Goal: Information Seeking & Learning: Learn about a topic

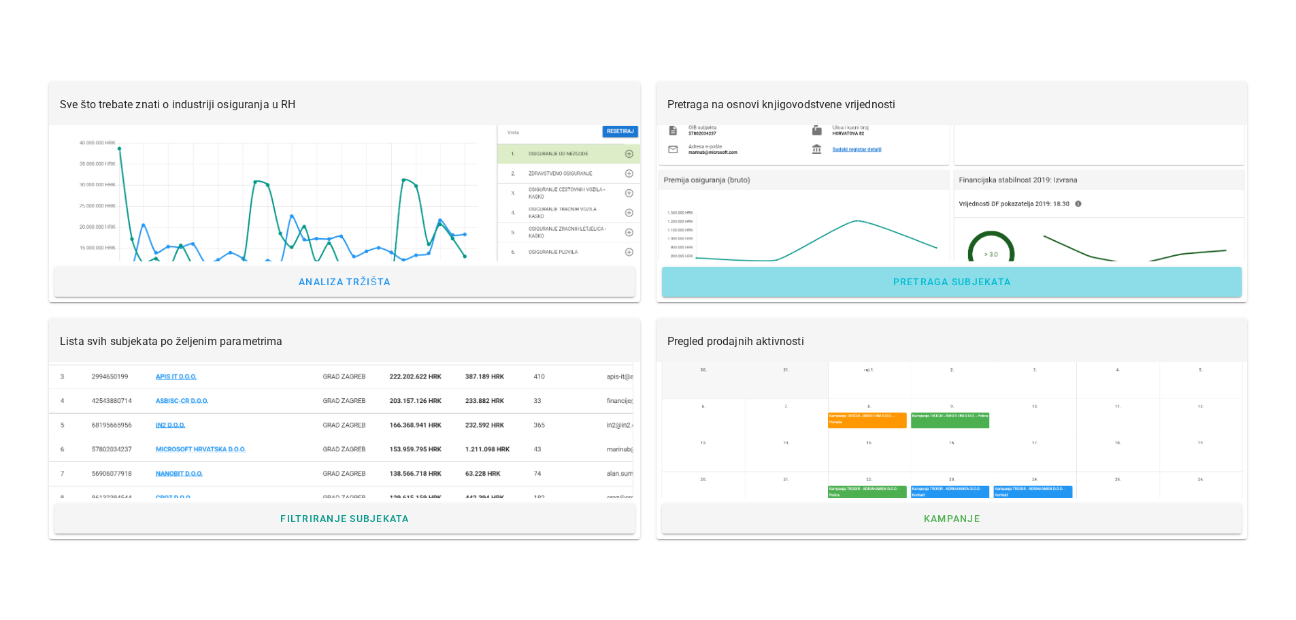
click at [943, 273] on link "Pretraga subjekata" at bounding box center [952, 282] width 580 height 30
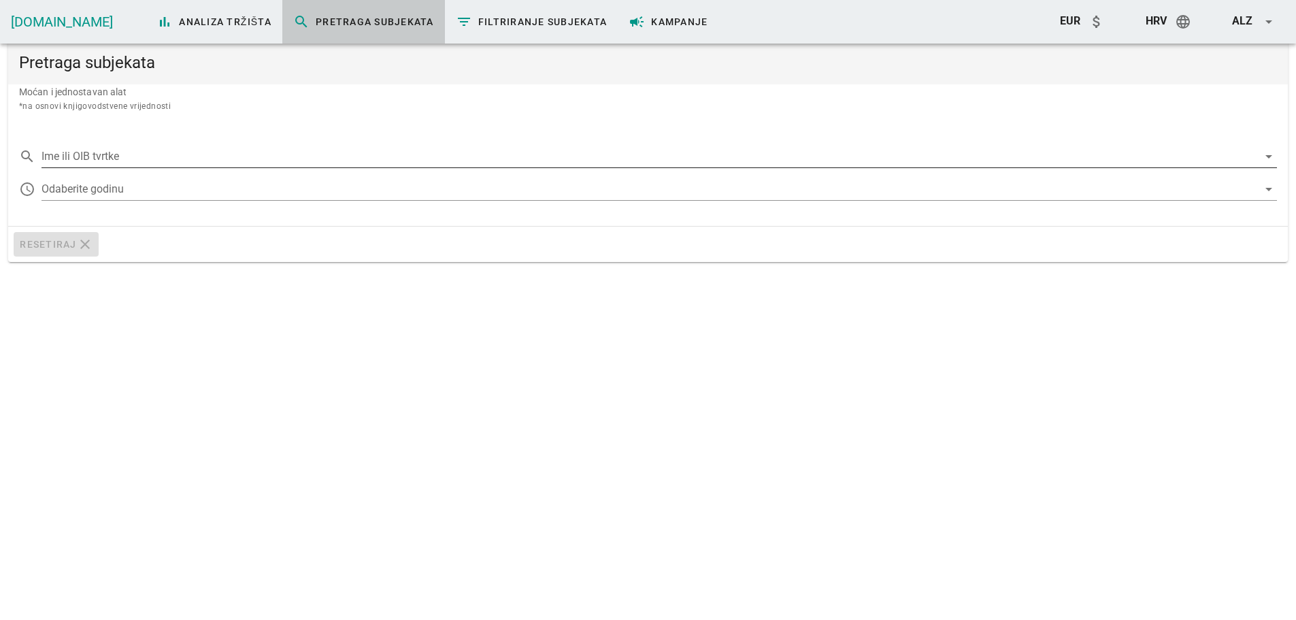
click at [78, 155] on input "Ime ili OIB tvrtke" at bounding box center [650, 157] width 1217 height 22
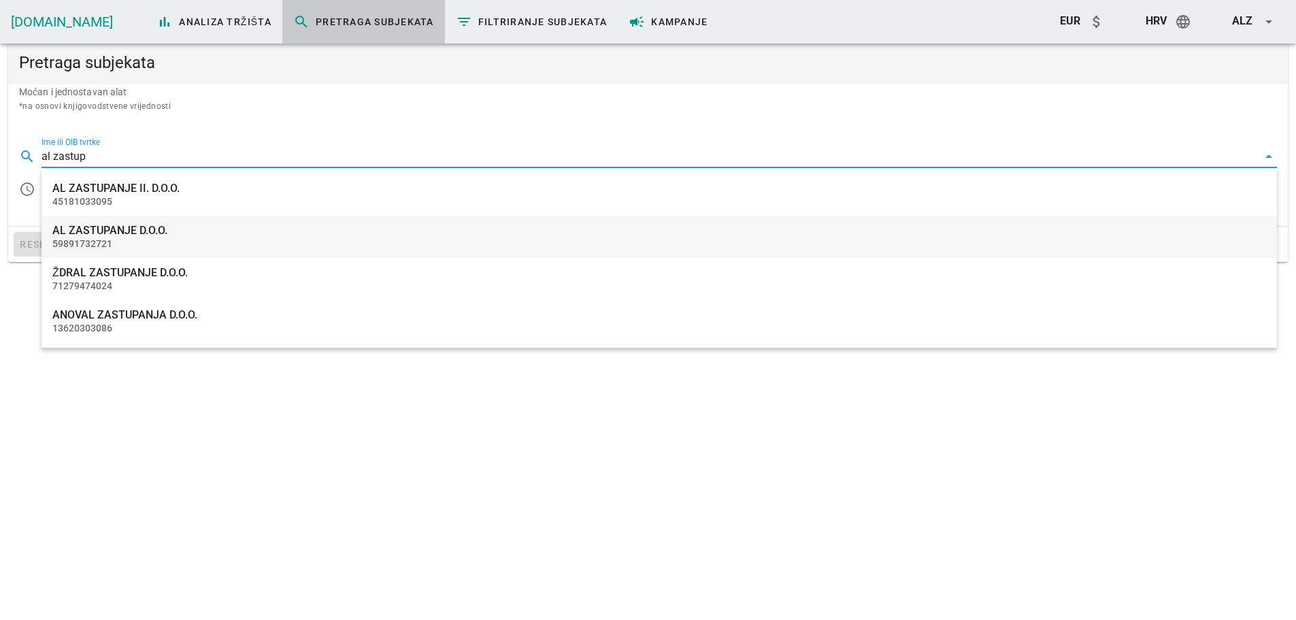
click at [165, 248] on div "59891732721" at bounding box center [659, 244] width 1214 height 12
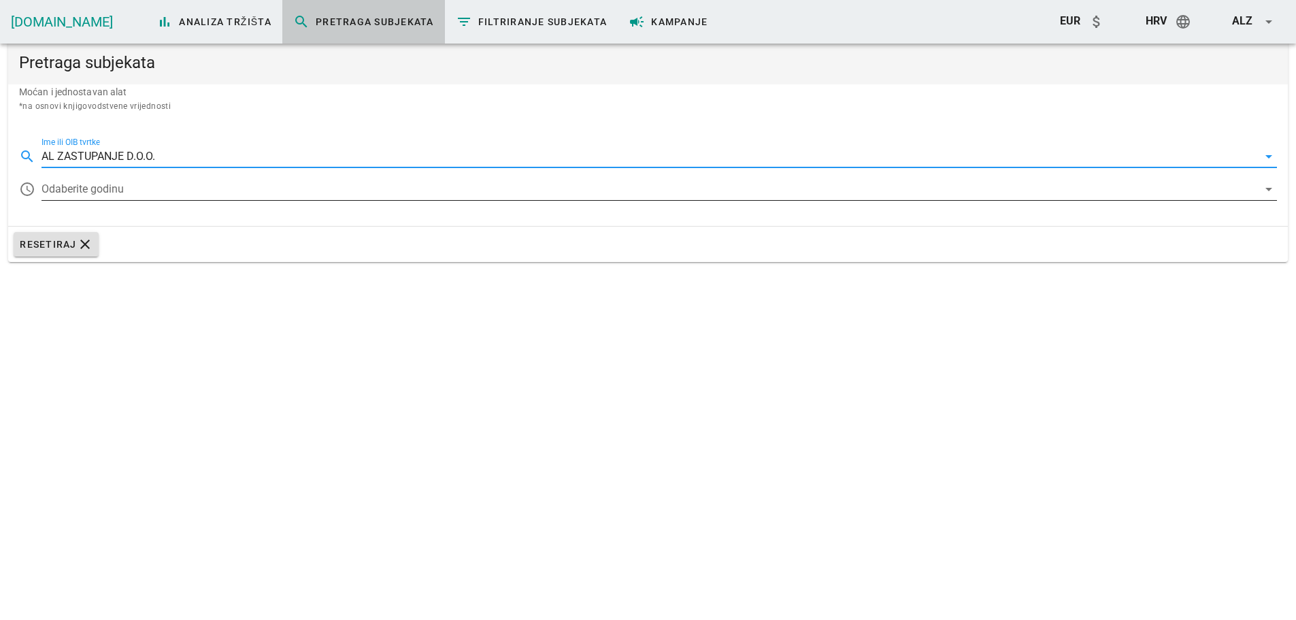
type input "AL ZASTUPANJE D.O.O."
click at [176, 188] on div at bounding box center [650, 189] width 1217 height 22
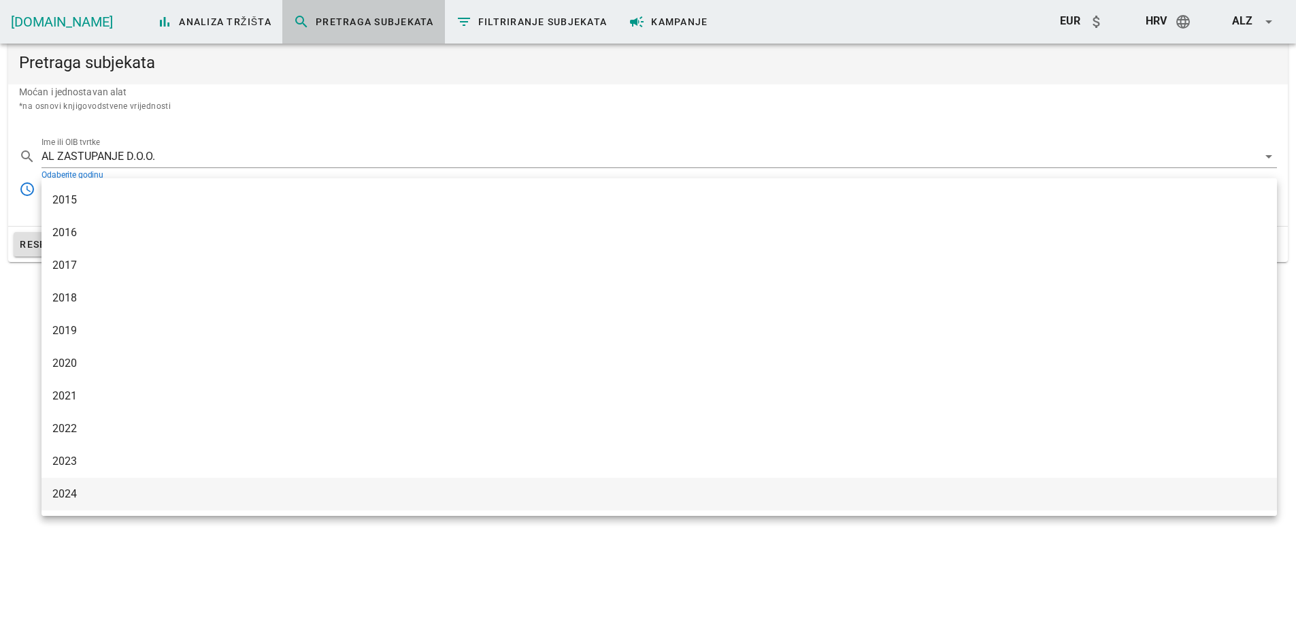
click at [99, 502] on div "2024" at bounding box center [659, 493] width 1214 height 29
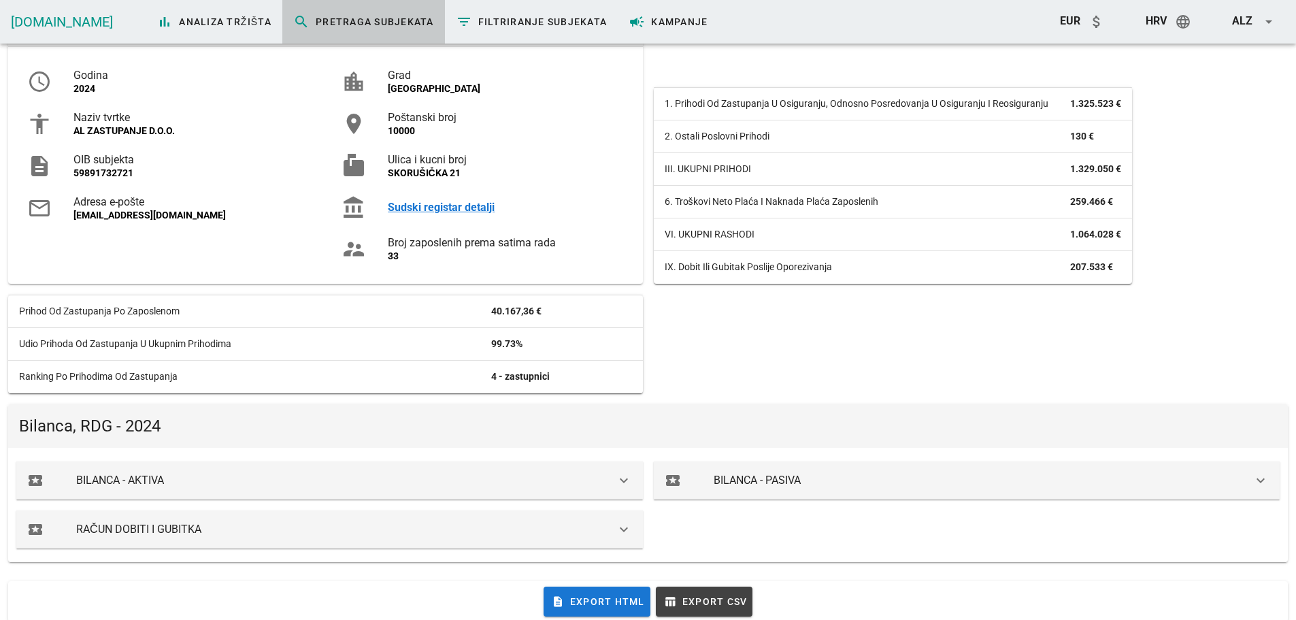
scroll to position [286, 0]
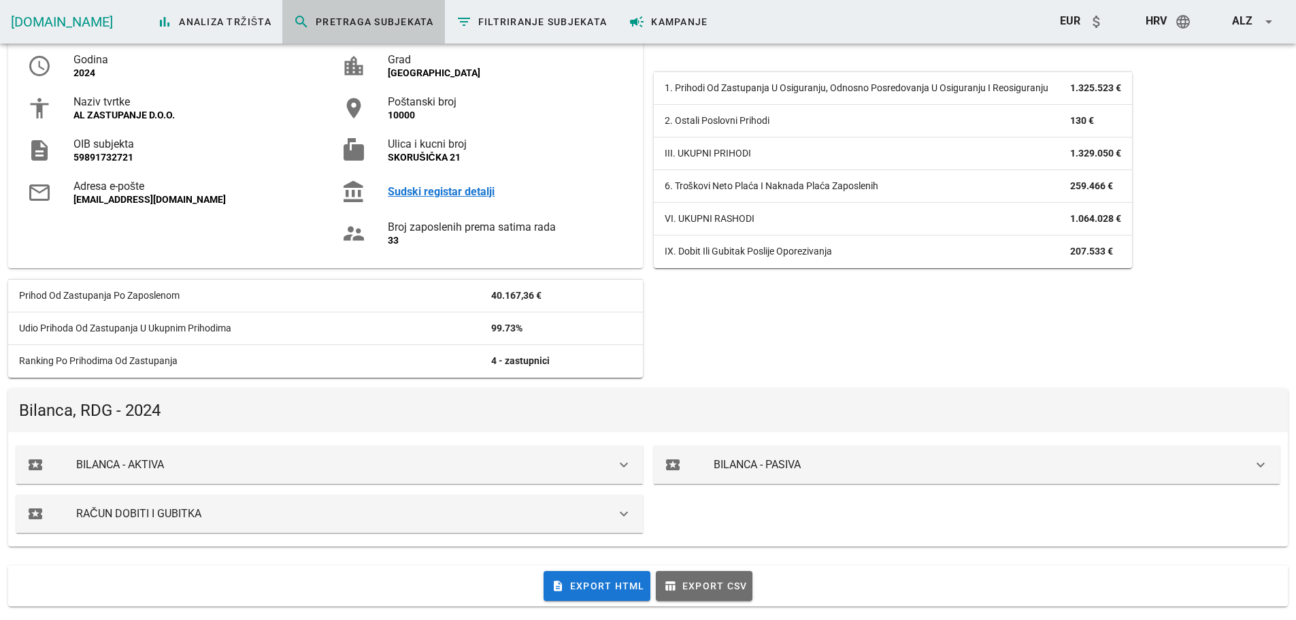
click at [719, 583] on span "table_chart Export CSV" at bounding box center [704, 586] width 86 height 12
click at [597, 587] on span "description Export HTML" at bounding box center [597, 586] width 96 height 12
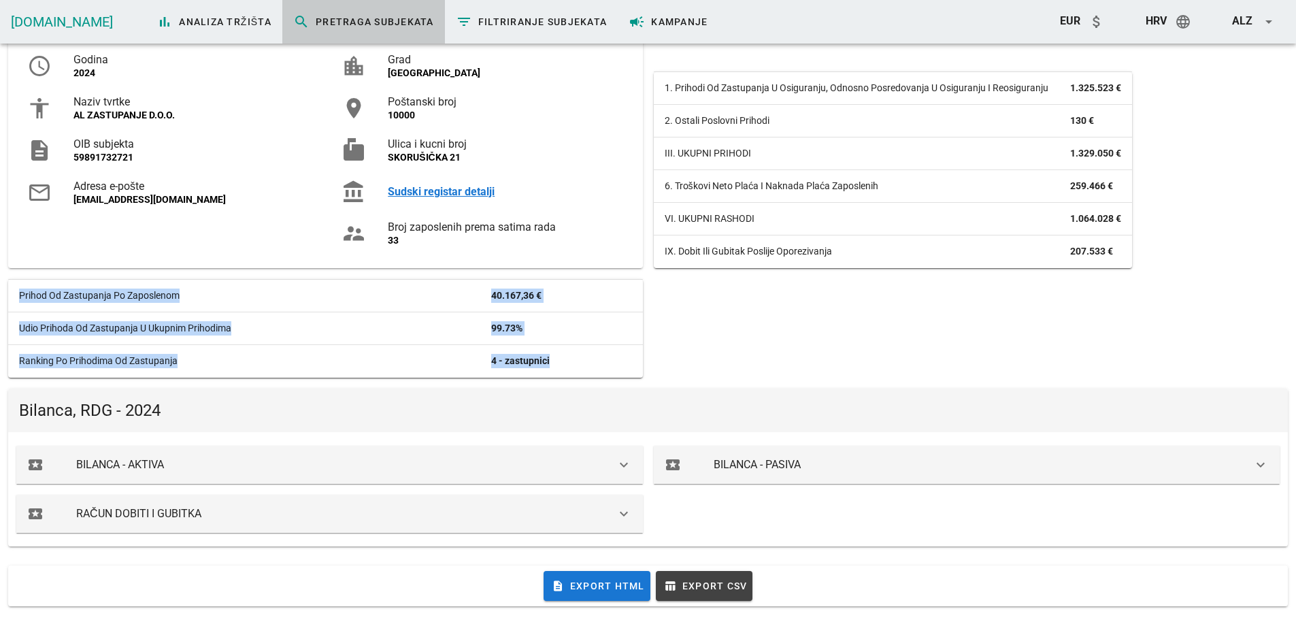
drag, startPoint x: 602, startPoint y: 358, endPoint x: 7, endPoint y: 291, distance: 599.2
click at [7, 291] on div "Prihod od zastupanja po zaposlenom 40.167,36 € Udio prihoda od zastupanja u uku…" at bounding box center [326, 328] width 646 height 109
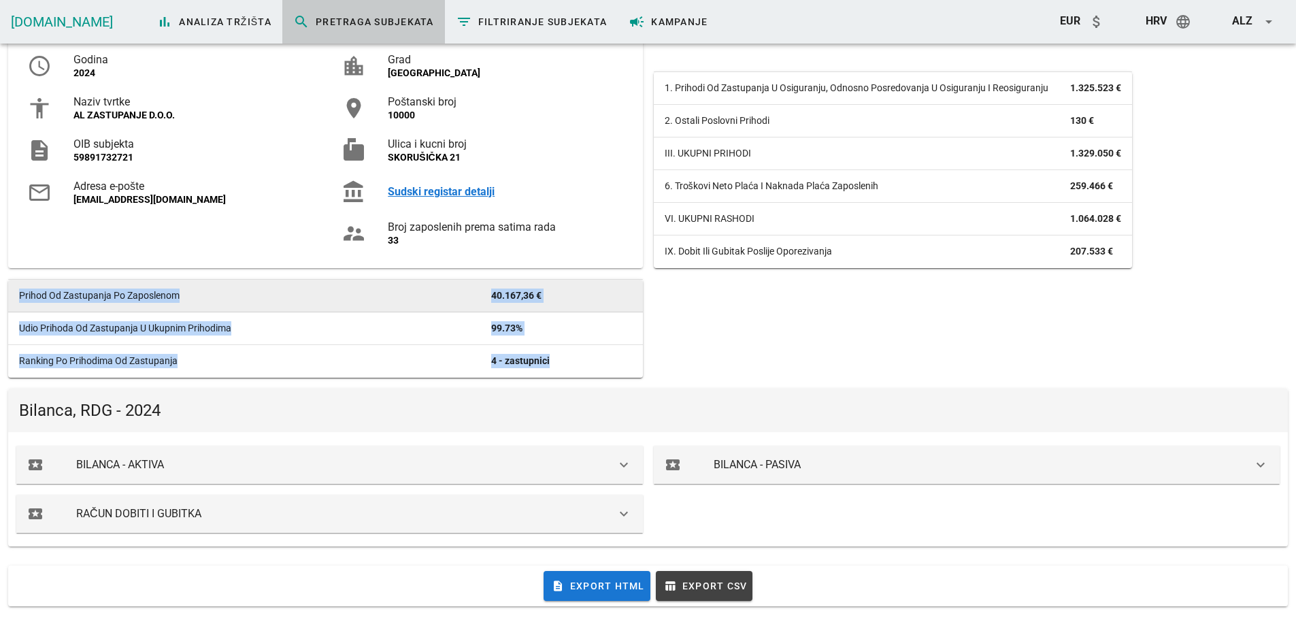
click at [16, 295] on td "Prihod od zastupanja po zaposlenom" at bounding box center [244, 296] width 472 height 33
click at [20, 293] on td "Prihod od zastupanja po zaposlenom" at bounding box center [244, 296] width 472 height 33
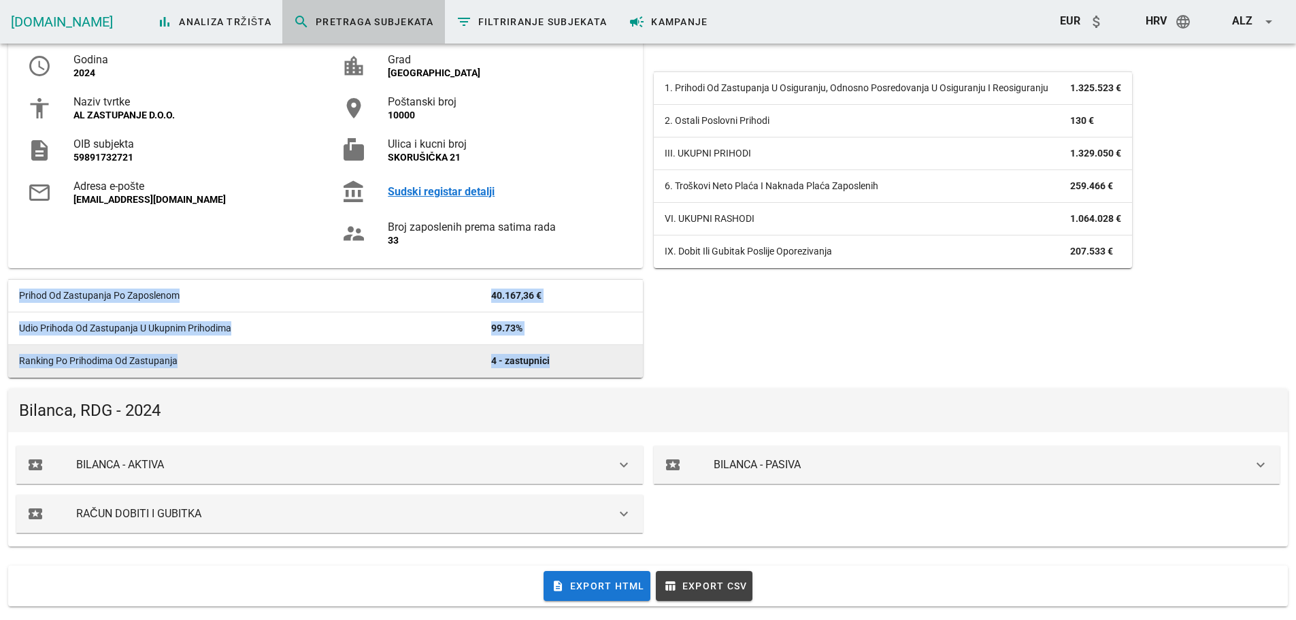
drag, startPoint x: 20, startPoint y: 293, endPoint x: 605, endPoint y: 360, distance: 588.4
click at [605, 360] on tbody "Prihod od zastupanja po zaposlenom 40.167,36 € Udio prihoda od zastupanja u uku…" at bounding box center [325, 329] width 635 height 98
click at [599, 358] on td "4 - zastupnici" at bounding box center [561, 361] width 162 height 33
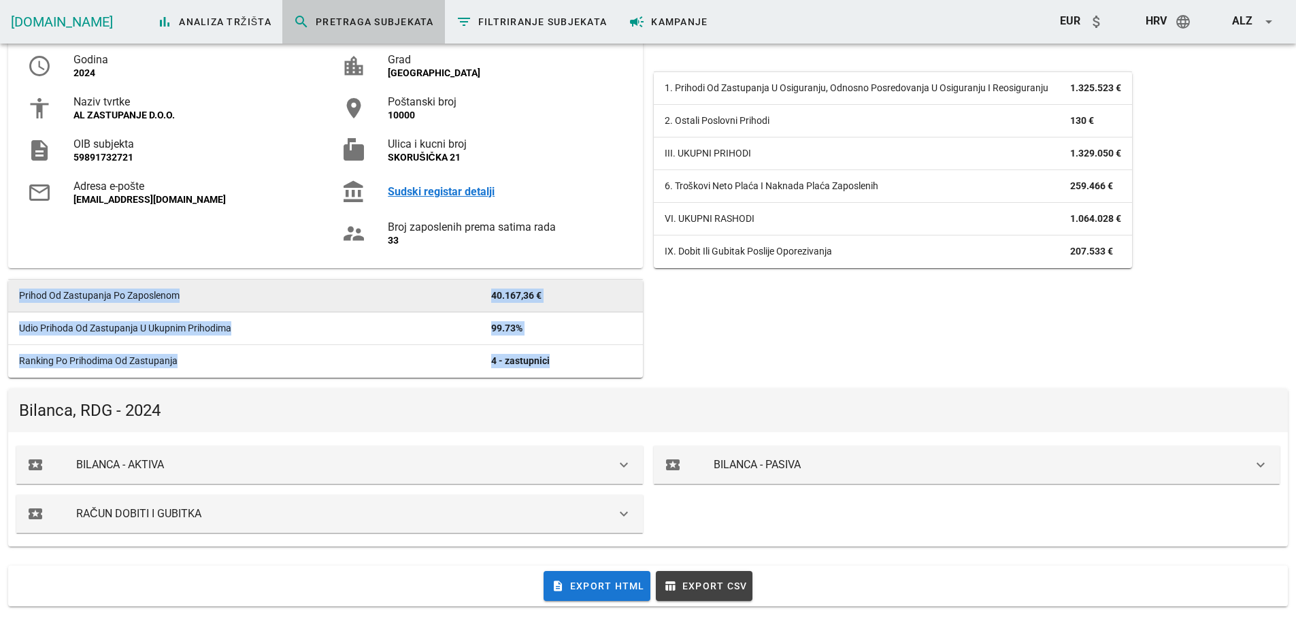
drag, startPoint x: 568, startPoint y: 365, endPoint x: 18, endPoint y: 289, distance: 555.0
click at [19, 290] on tbody "Prihod od zastupanja po zaposlenom 40.167,36 € Udio prihoda od zastupanja u uku…" at bounding box center [325, 329] width 635 height 98
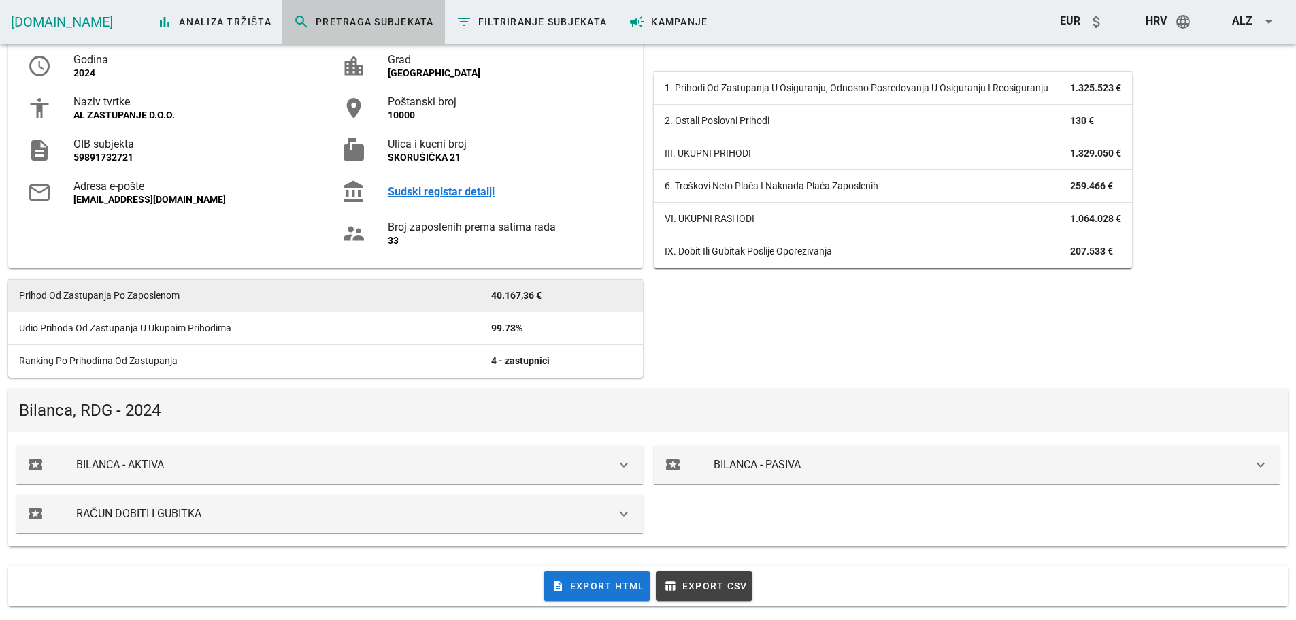
drag, startPoint x: 0, startPoint y: 296, endPoint x: 14, endPoint y: 293, distance: 14.0
click at [0, 296] on div "Pretraga subjekata Moćan i jednostavan alat *na osnovi knjigovodstvene vrijedno…" at bounding box center [648, 180] width 1296 height 879
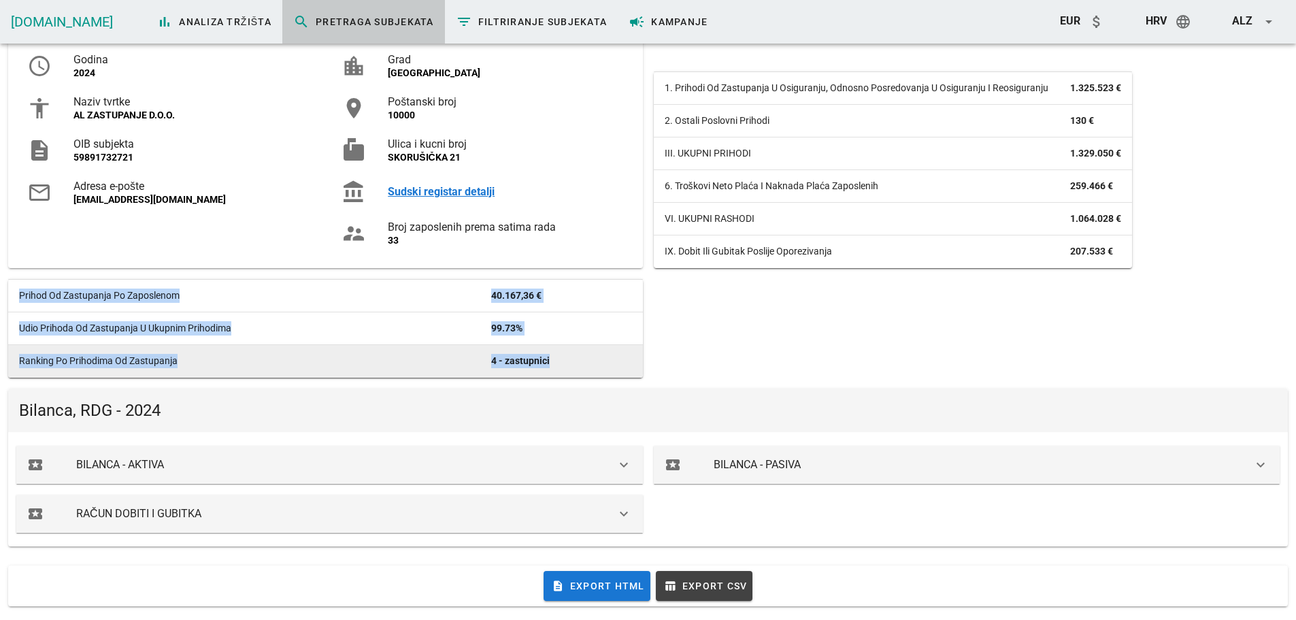
drag, startPoint x: 17, startPoint y: 293, endPoint x: 615, endPoint y: 356, distance: 600.8
click at [615, 356] on tbody "Prihod od zastupanja po zaposlenom 40.167,36 € Udio prihoda od zastupanja u uku…" at bounding box center [325, 329] width 635 height 98
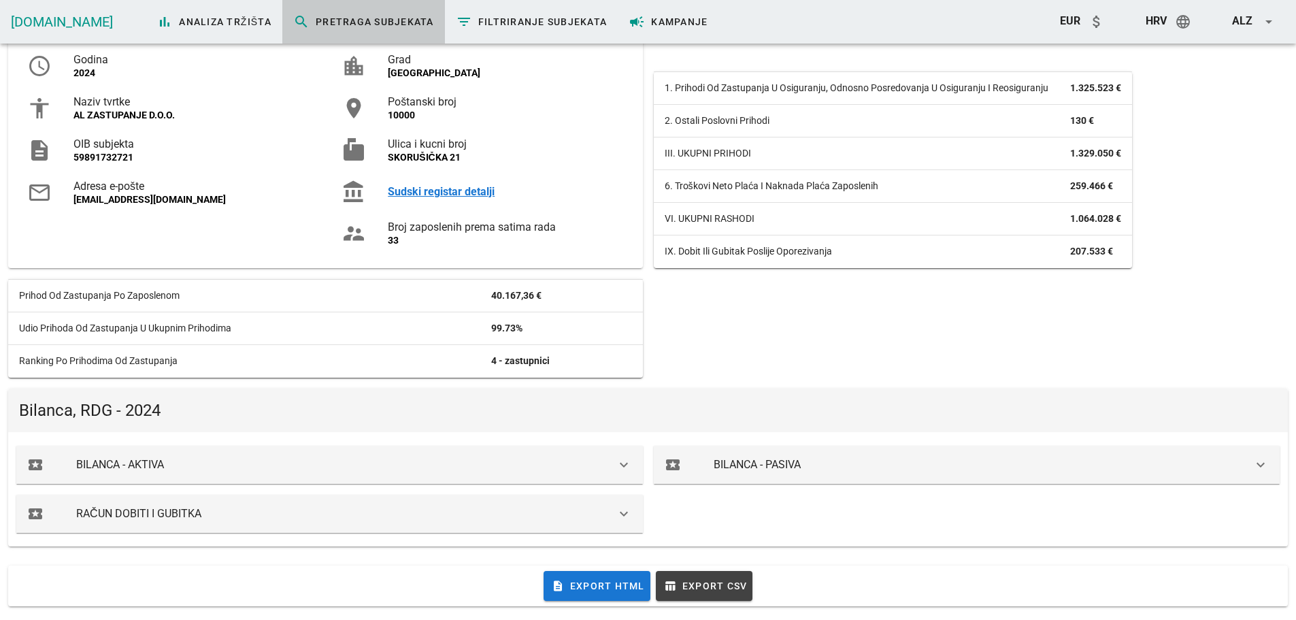
click at [689, 372] on div "Osobna iskaznica access_time Godina 2024 accessibility Naziv tvrtke AL ZASTUPAN…" at bounding box center [648, 183] width 1291 height 402
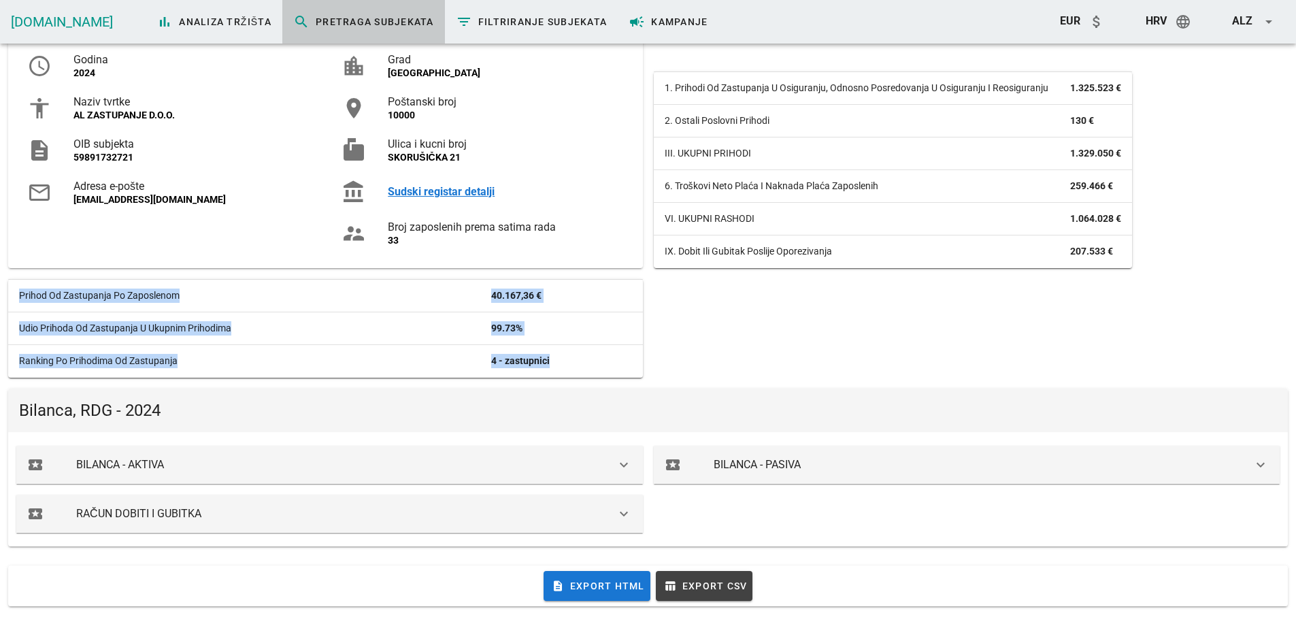
drag, startPoint x: 610, startPoint y: 367, endPoint x: 3, endPoint y: 299, distance: 611.5
click at [1, 299] on div "Pretraga subjekata Moćan i jednostavan alat *na osnovi knjigovodstvene vrijedno…" at bounding box center [648, 180] width 1296 height 879
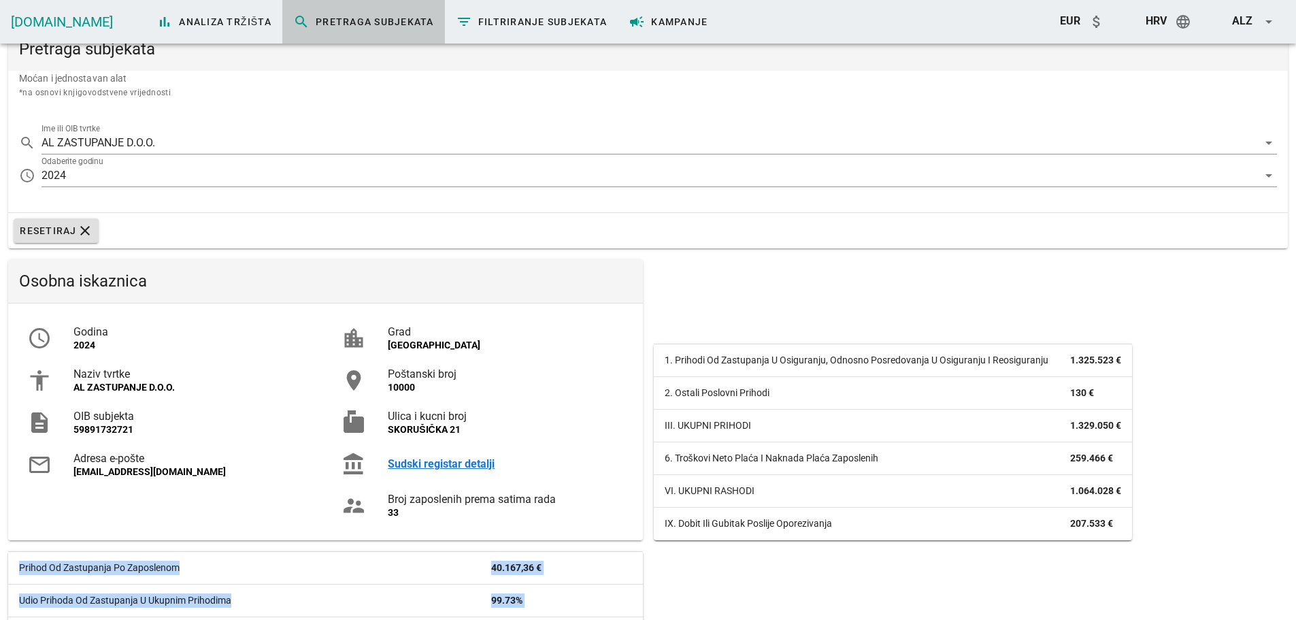
scroll to position [0, 0]
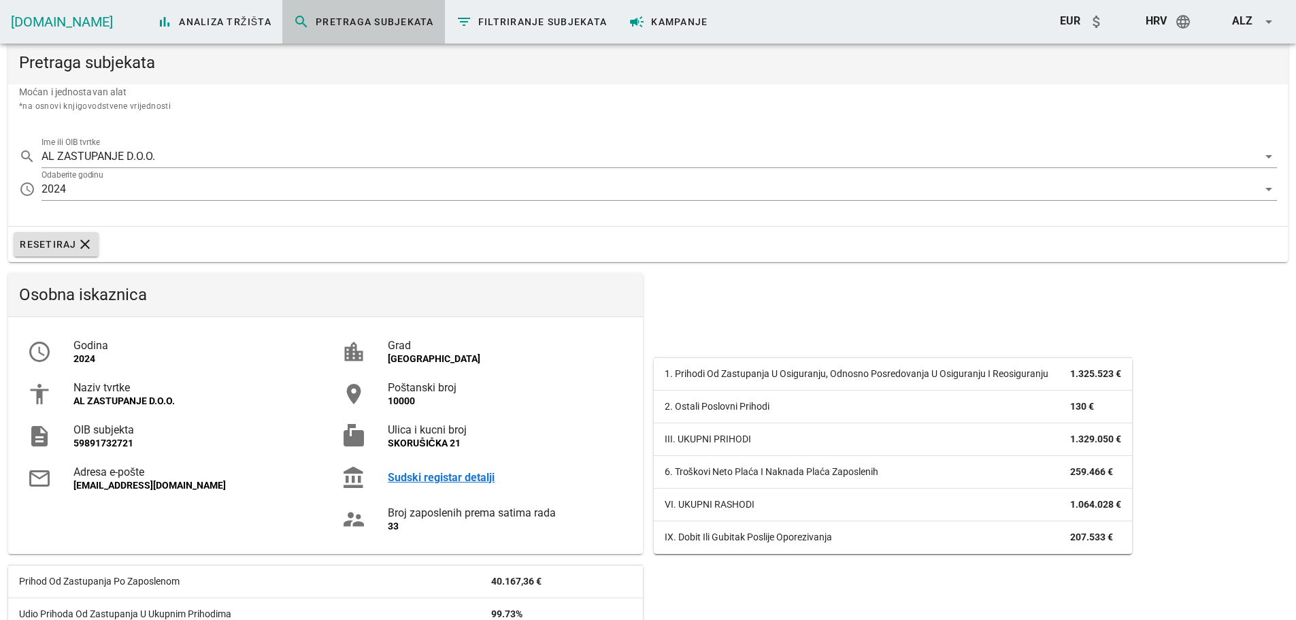
click at [676, 322] on div "Osobna iskaznica access_time Godina 2024 accessibility Naziv tvrtke AL ZASTUPAN…" at bounding box center [648, 468] width 1291 height 402
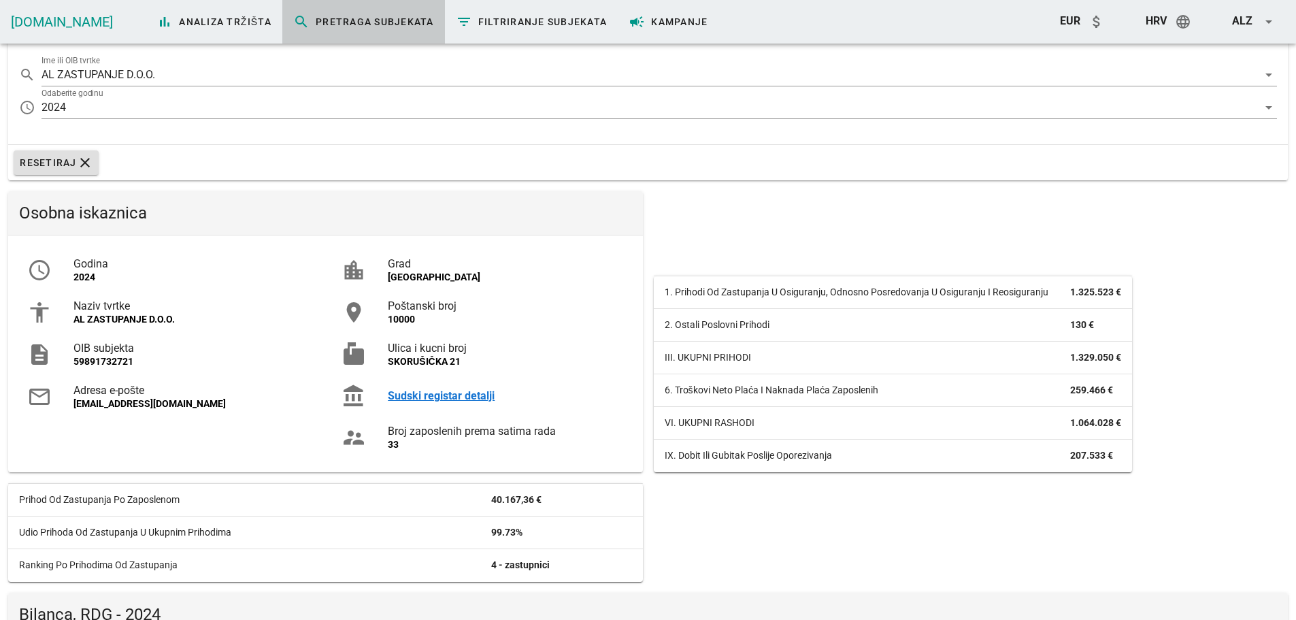
scroll to position [286, 0]
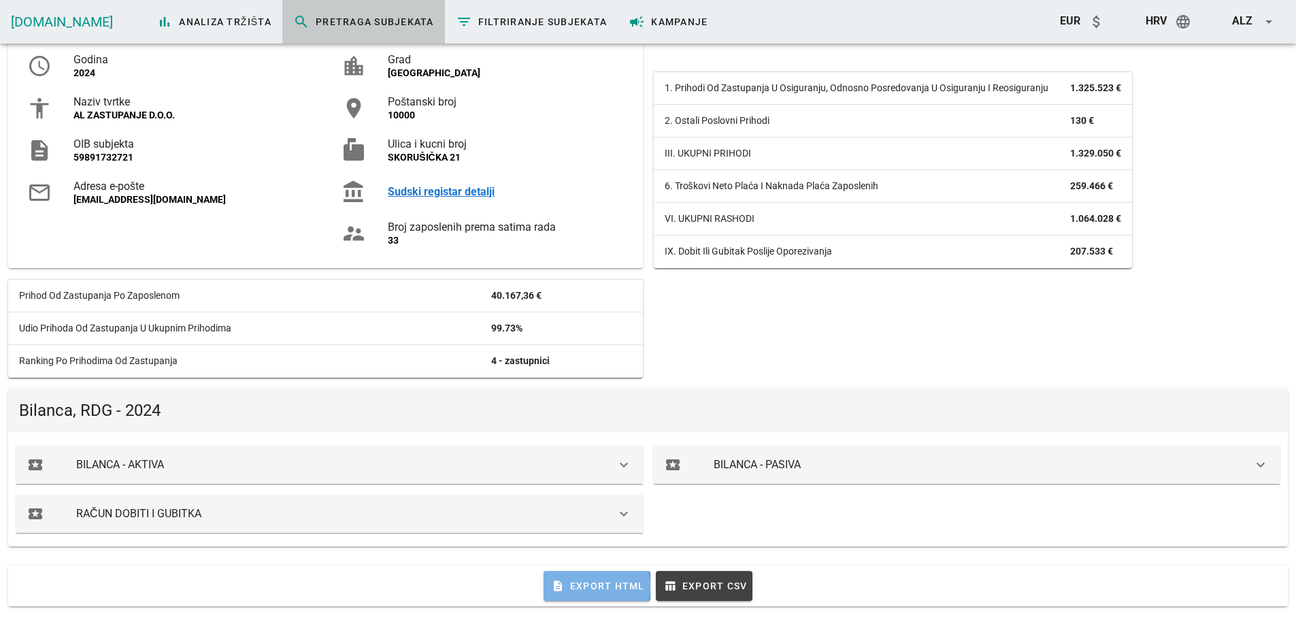
click at [630, 592] on button "description Export HTML" at bounding box center [597, 586] width 107 height 30
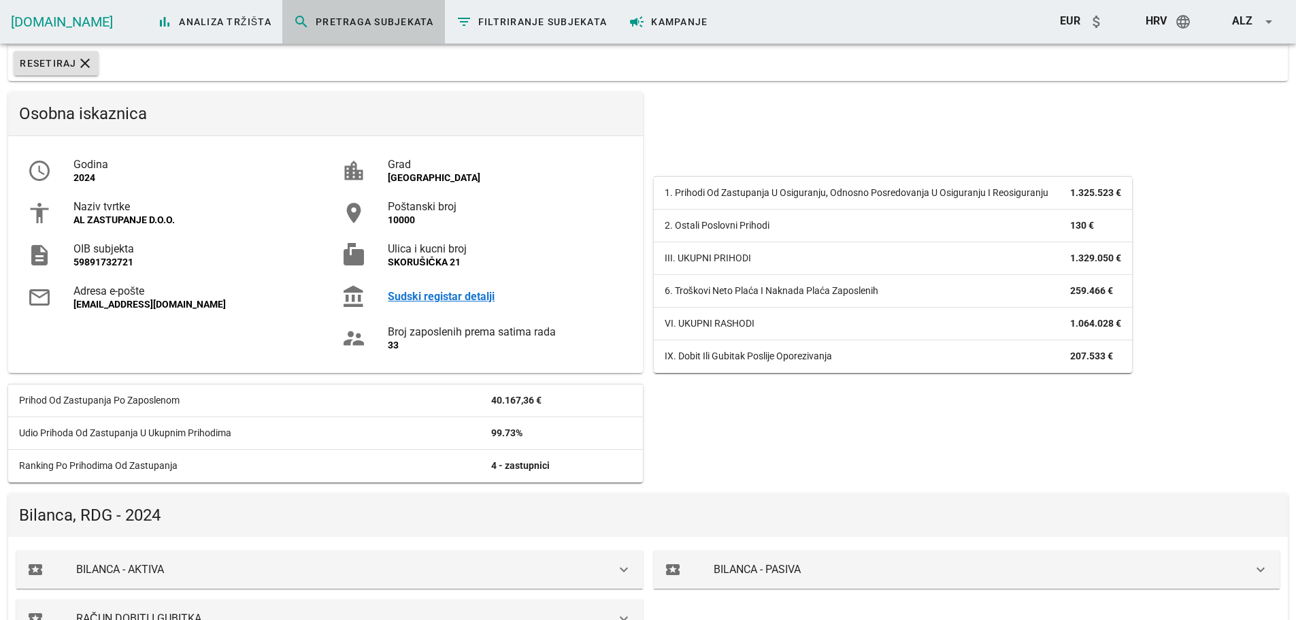
scroll to position [0, 0]
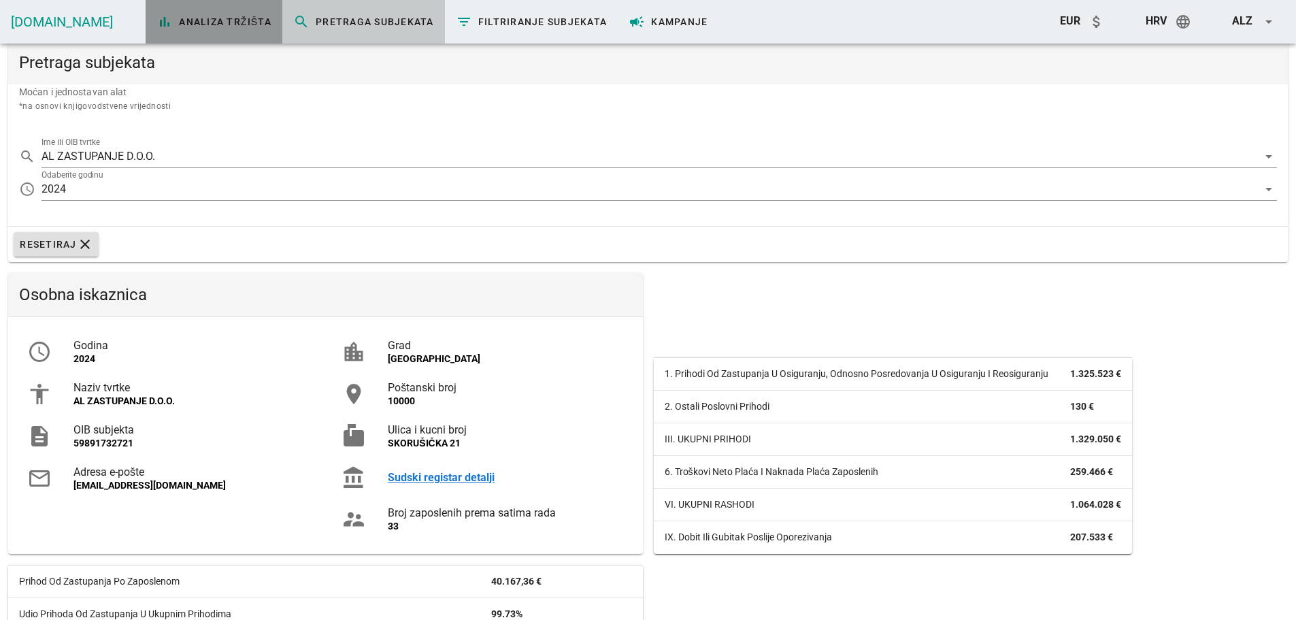
click at [157, 22] on span "bar_chart Analiza tržišta" at bounding box center [214, 22] width 115 height 16
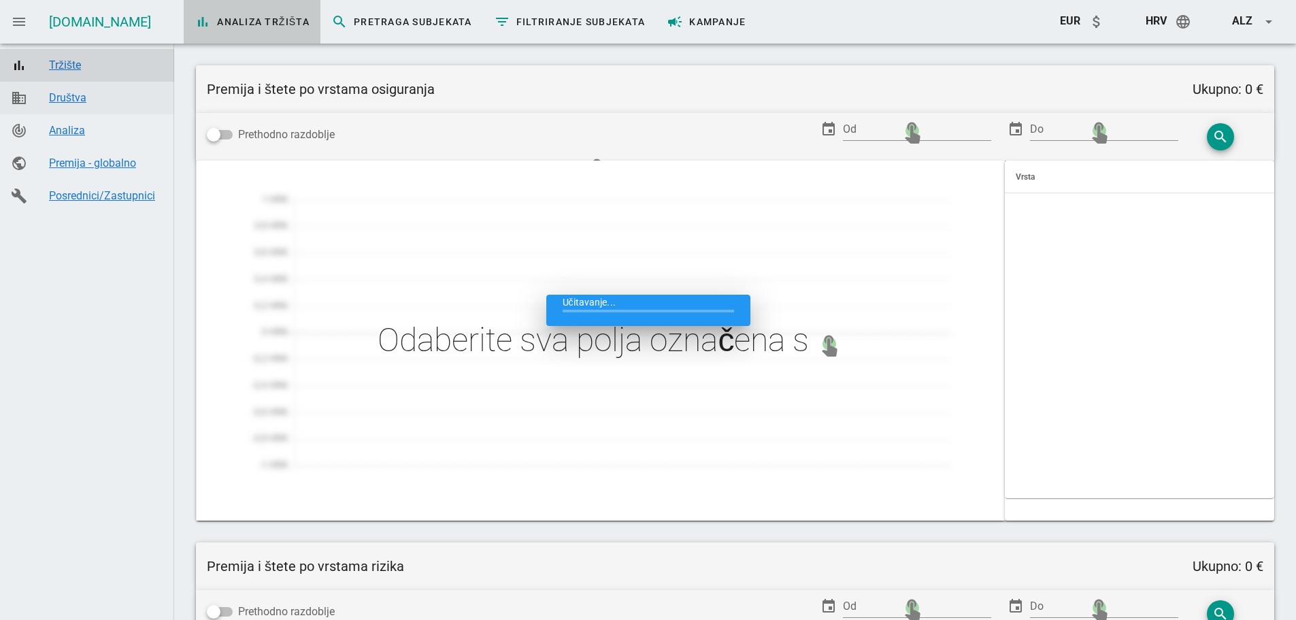
click at [82, 98] on div "Društva" at bounding box center [106, 97] width 114 height 13
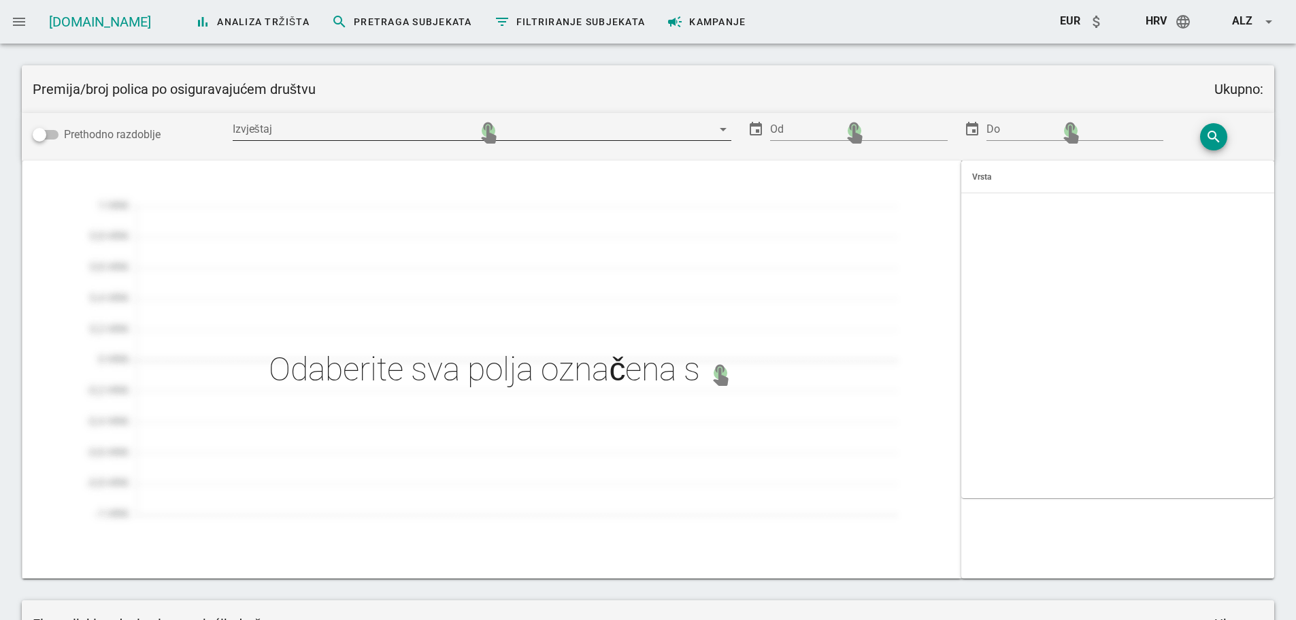
click at [652, 129] on div at bounding box center [473, 129] width 480 height 22
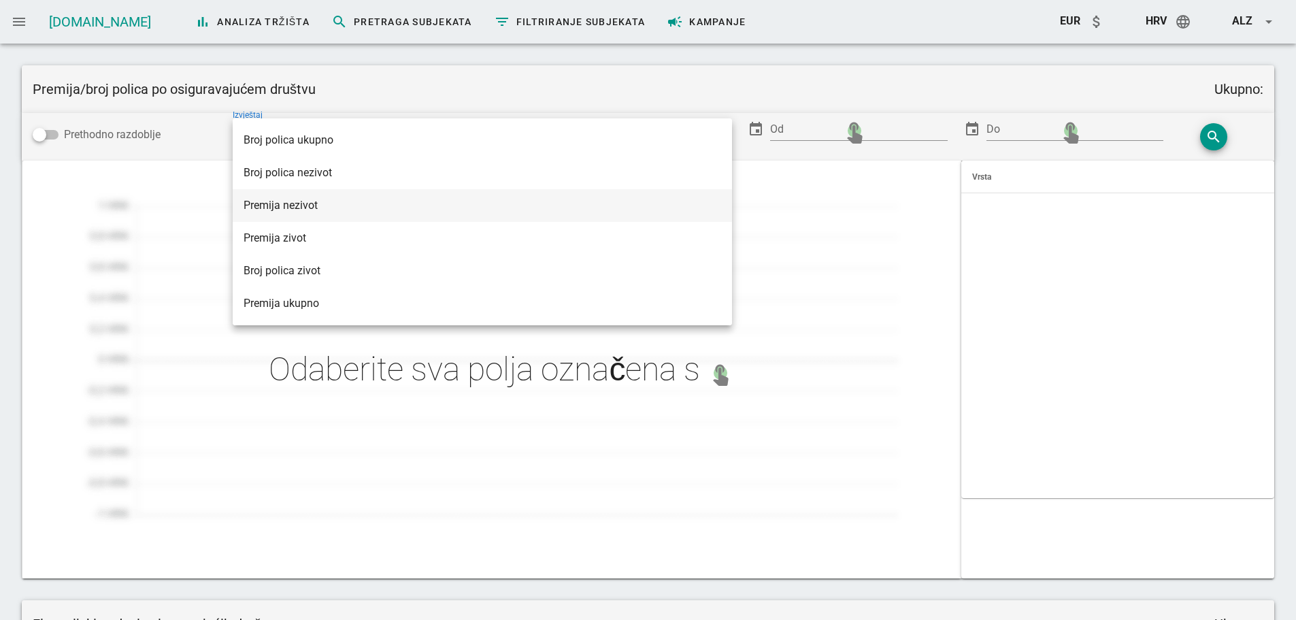
click at [321, 205] on div "Premija nezivot" at bounding box center [483, 205] width 478 height 13
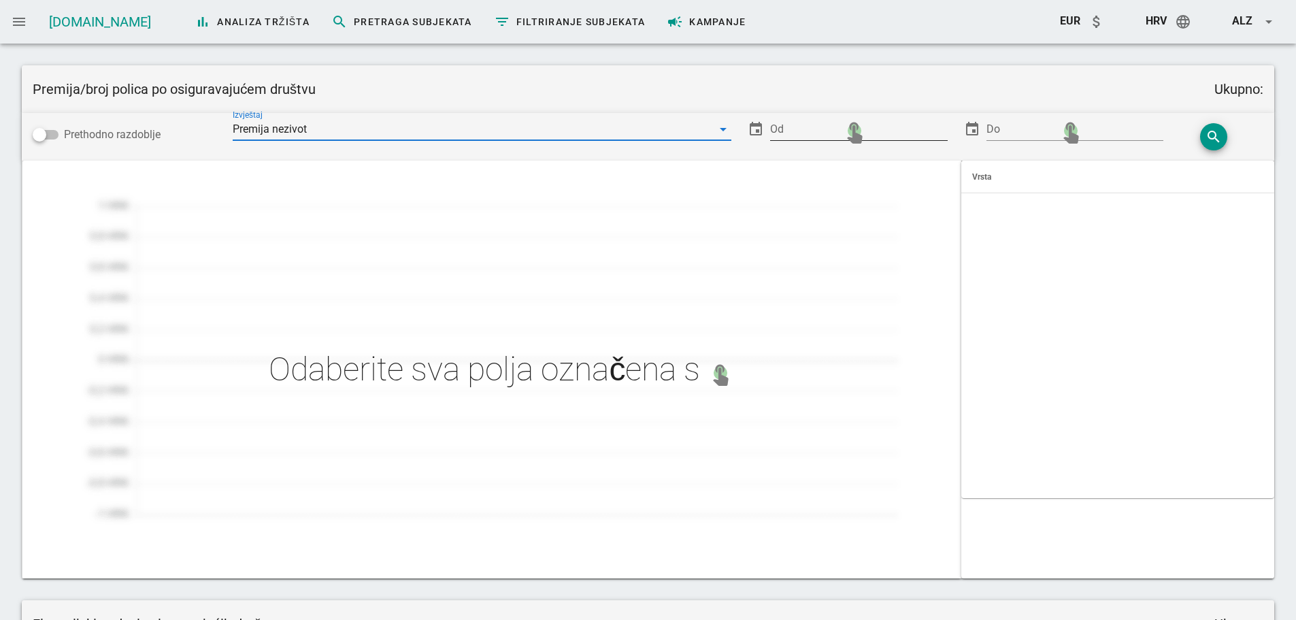
click at [813, 127] on input "Od" at bounding box center [859, 129] width 178 height 22
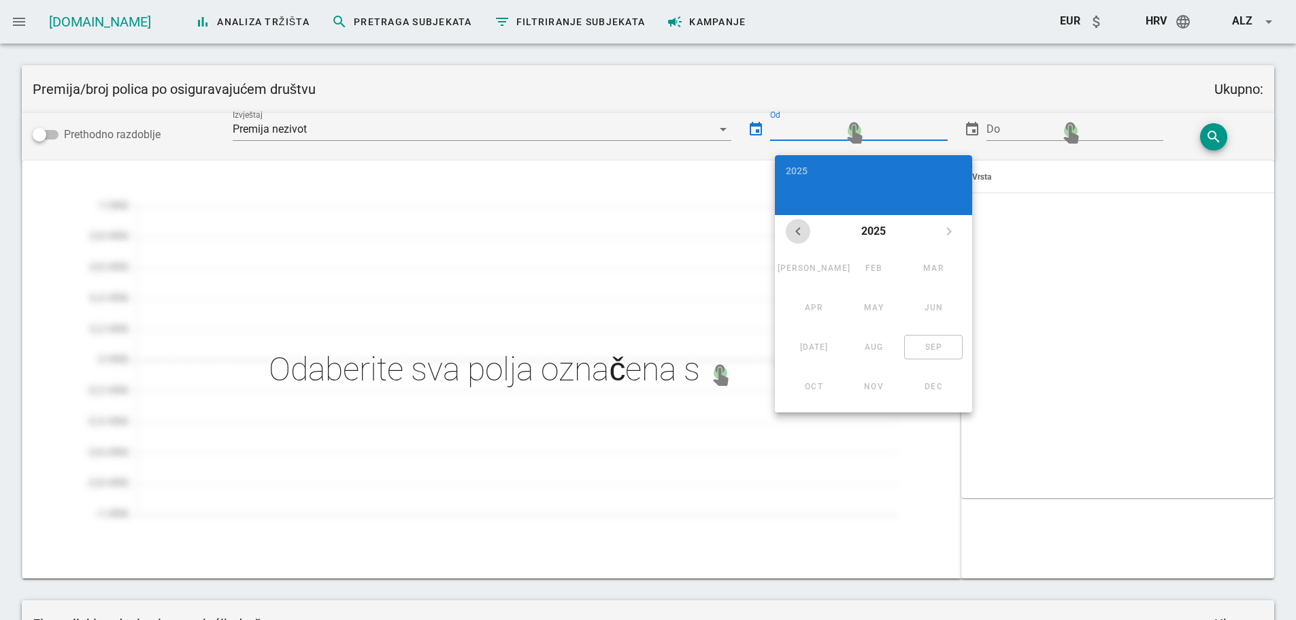
click at [798, 227] on icon "chevron_left" at bounding box center [798, 231] width 16 height 16
click at [583, 166] on div at bounding box center [492, 370] width 940 height 418
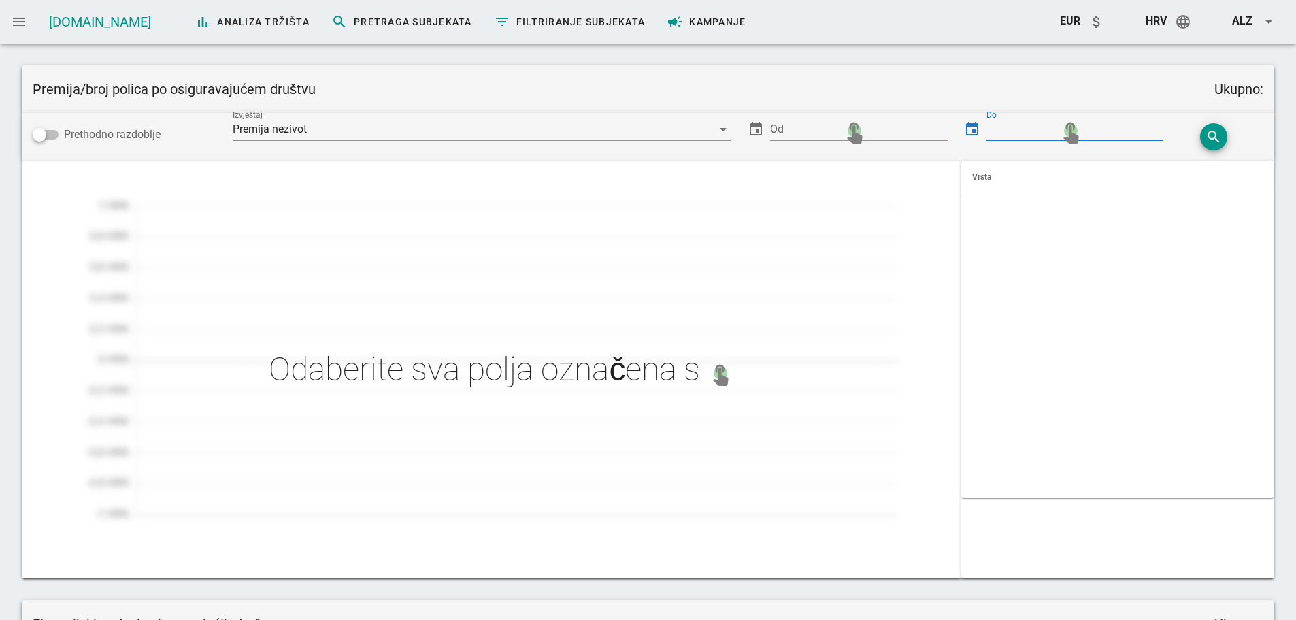
click at [1045, 136] on input "Do" at bounding box center [1076, 129] width 178 height 22
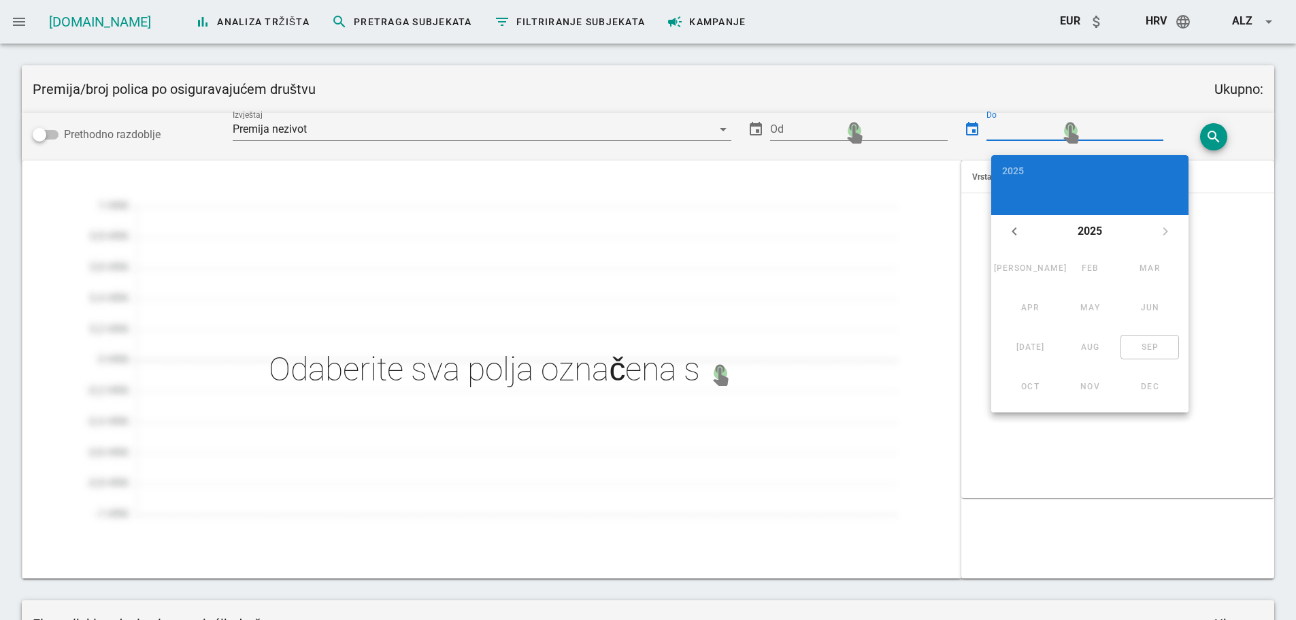
click at [1153, 346] on td "Sep" at bounding box center [1150, 347] width 59 height 38
click at [1216, 140] on icon "search" at bounding box center [1214, 137] width 16 height 16
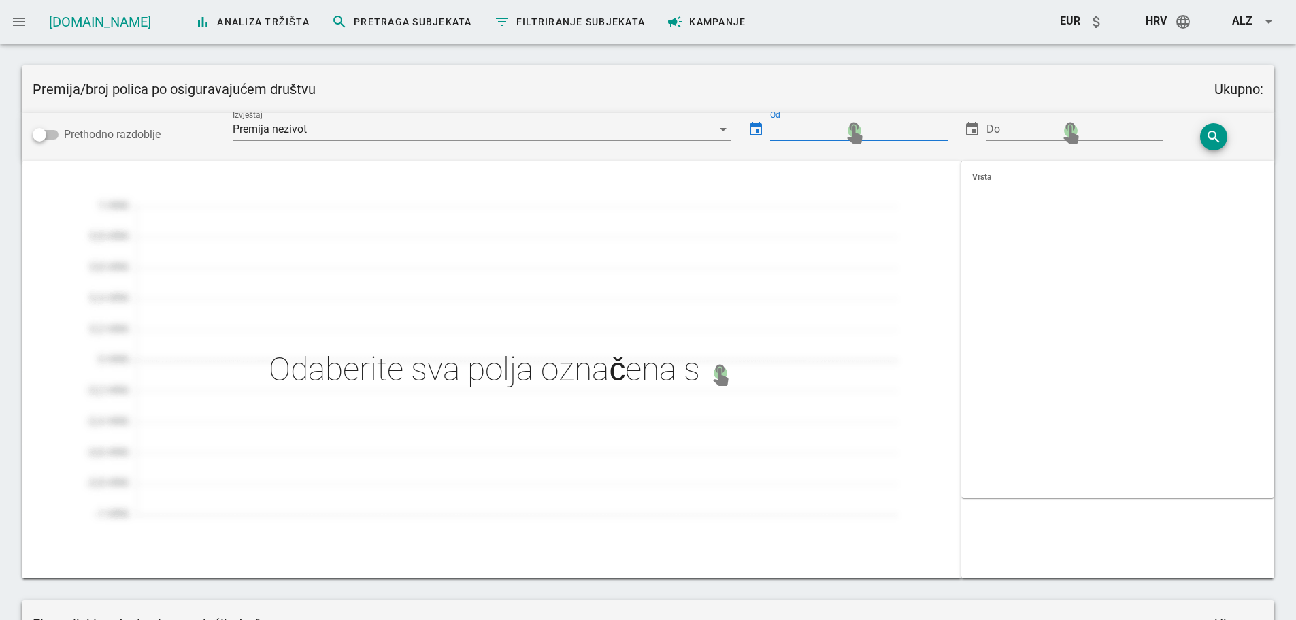
click at [809, 135] on input "Od" at bounding box center [859, 129] width 178 height 22
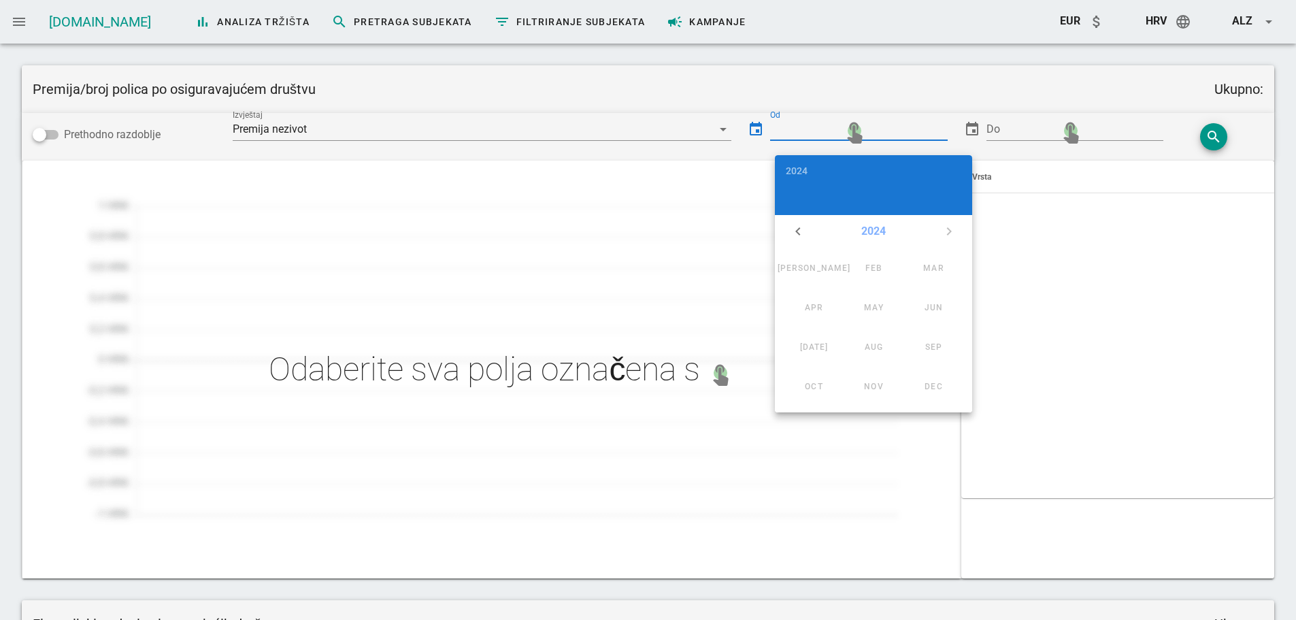
click at [879, 228] on button "2024" at bounding box center [873, 231] width 35 height 27
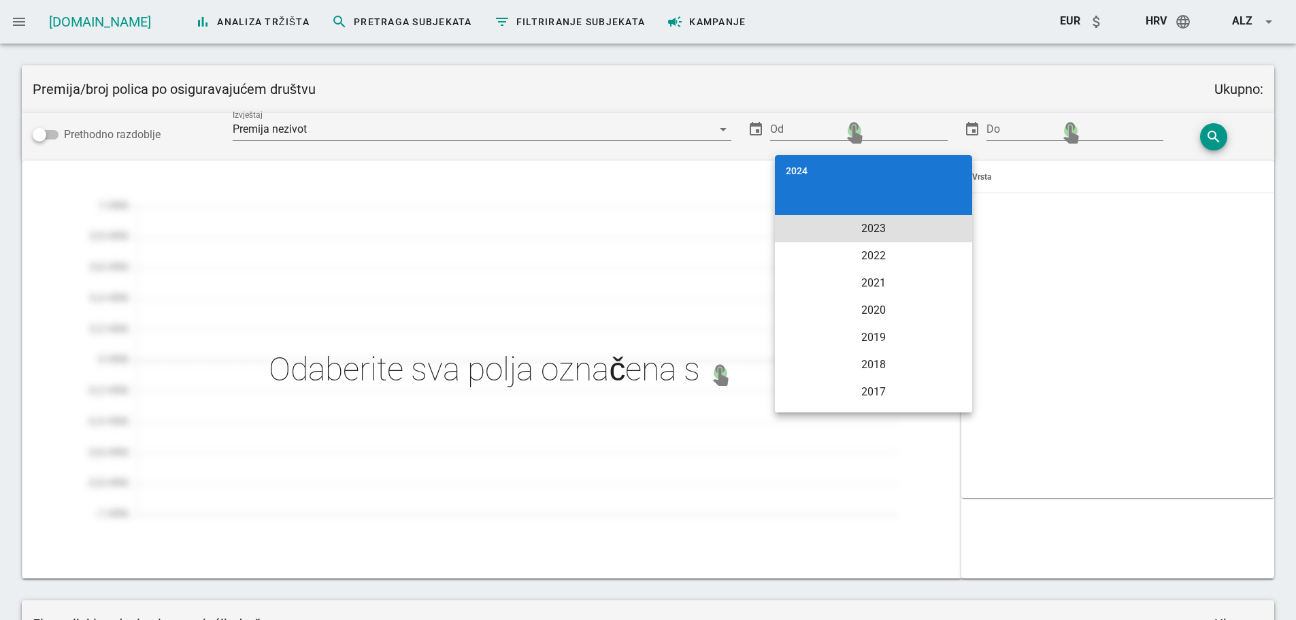
click at [890, 233] on li "2023" at bounding box center [873, 228] width 197 height 27
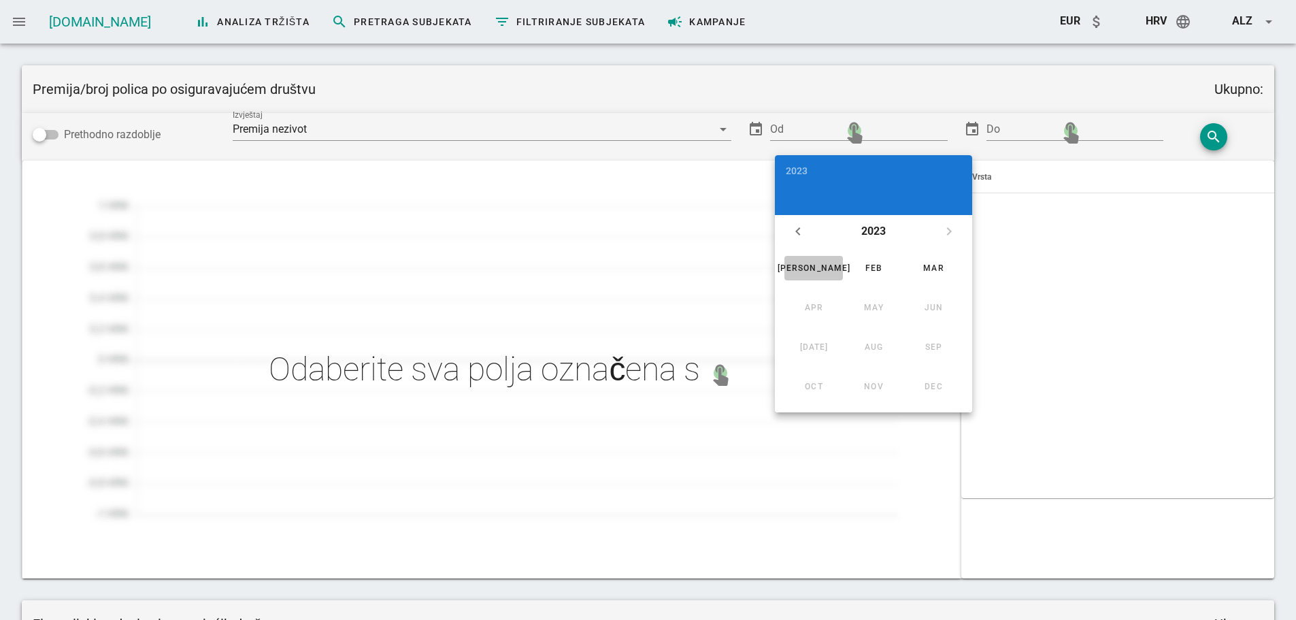
click at [815, 265] on div "[PERSON_NAME]" at bounding box center [813, 268] width 73 height 10
type input "2023-01"
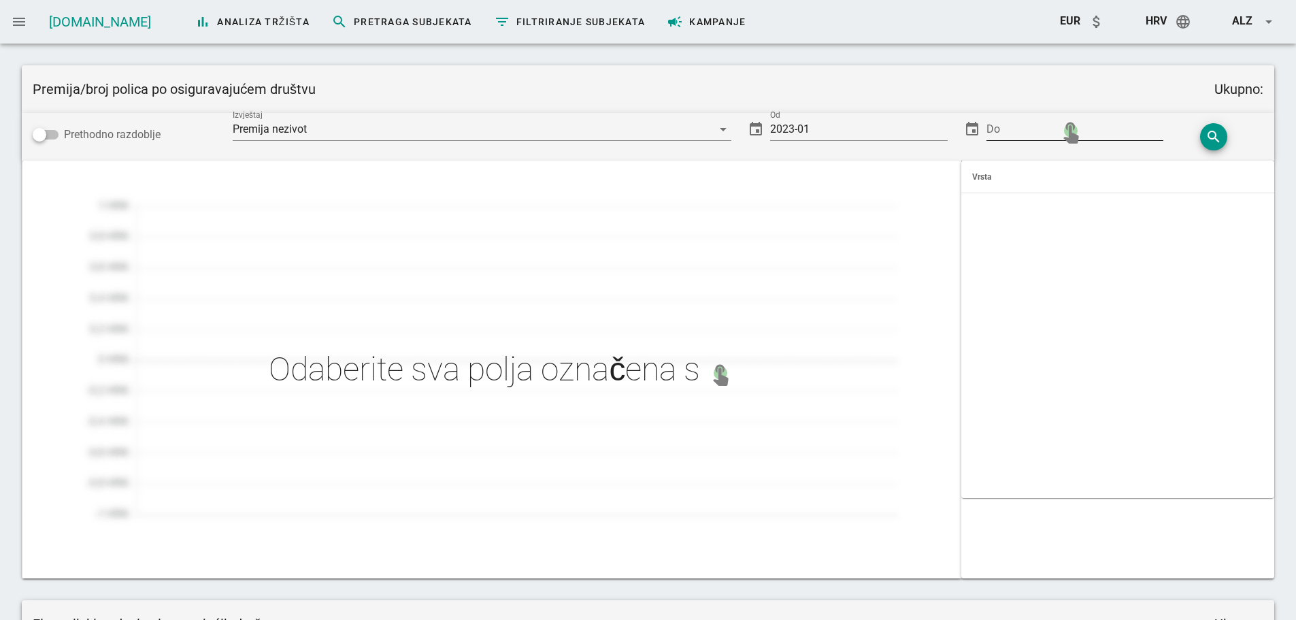
click at [1098, 131] on input "Do" at bounding box center [1076, 129] width 178 height 22
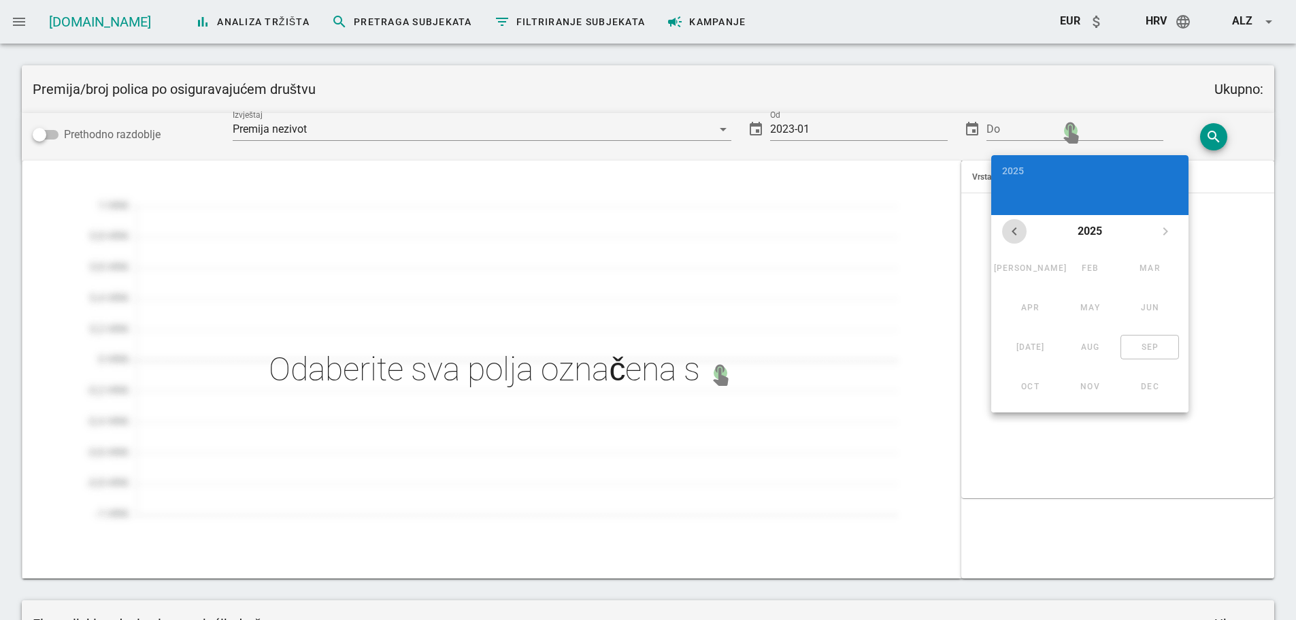
click at [1020, 233] on icon "chevron_left" at bounding box center [1015, 231] width 16 height 16
click at [1144, 272] on div "Mar" at bounding box center [1150, 268] width 37 height 10
type input "2023-03"
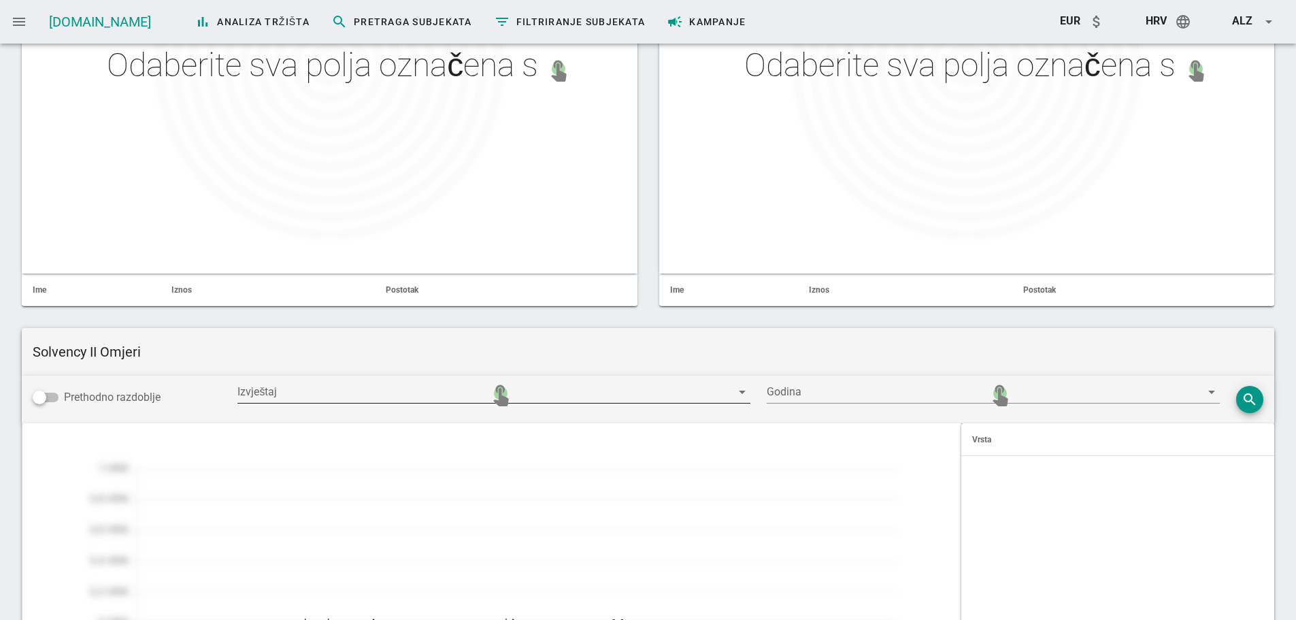
scroll to position [1537, 0]
